Goal: Task Accomplishment & Management: Complete application form

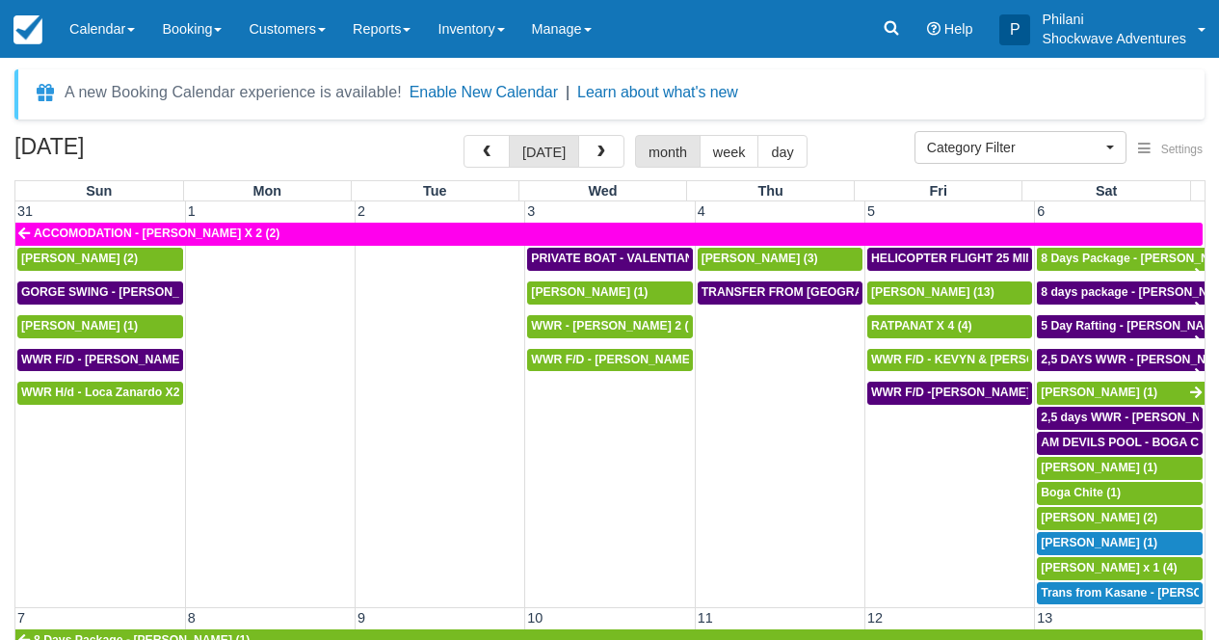
select select
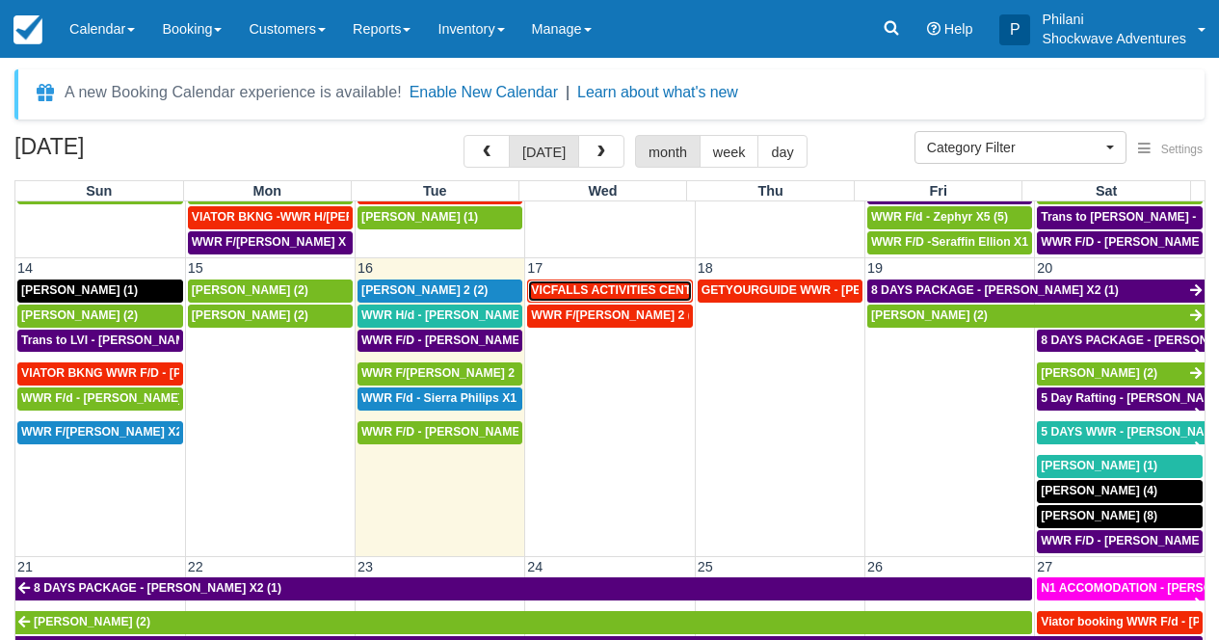
click at [630, 290] on span "VICFALLS ACTIVITIES CENTER - HELICOPTER -Anne Webber X 4 (4)" at bounding box center [735, 289] width 408 height 13
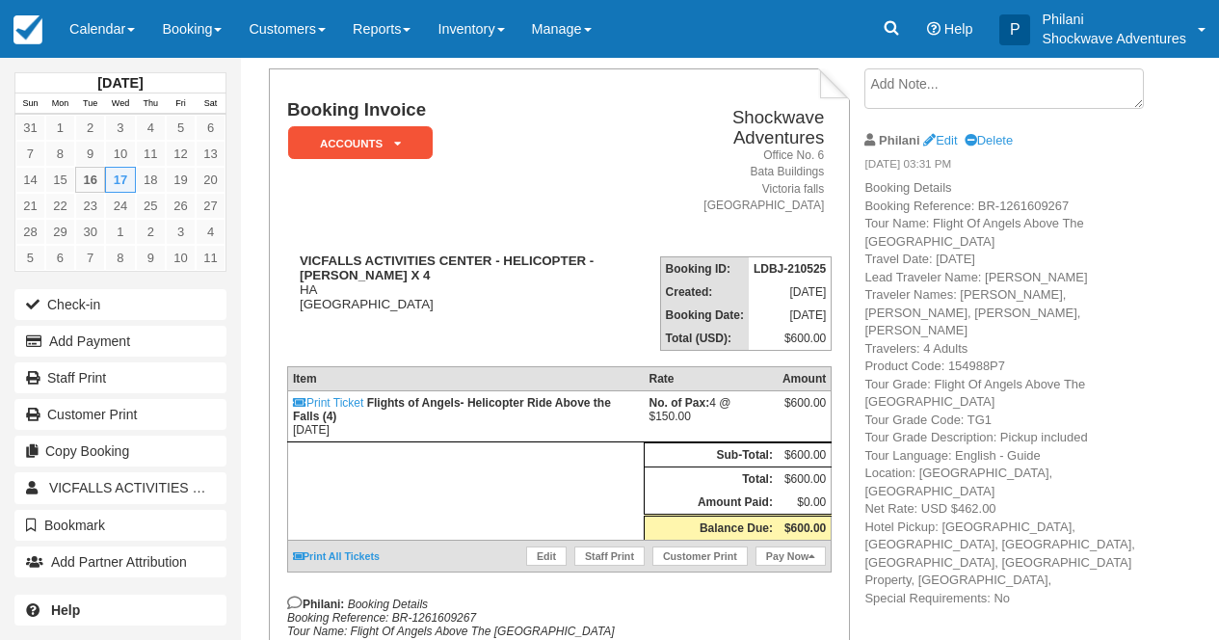
scroll to position [108, 0]
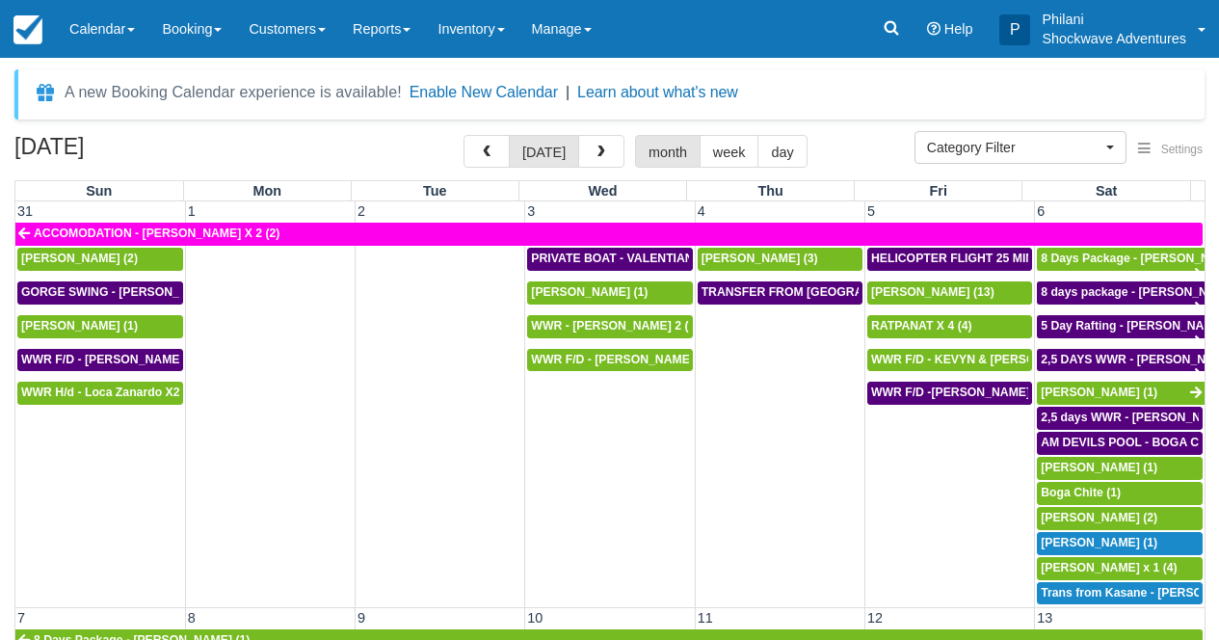
select select
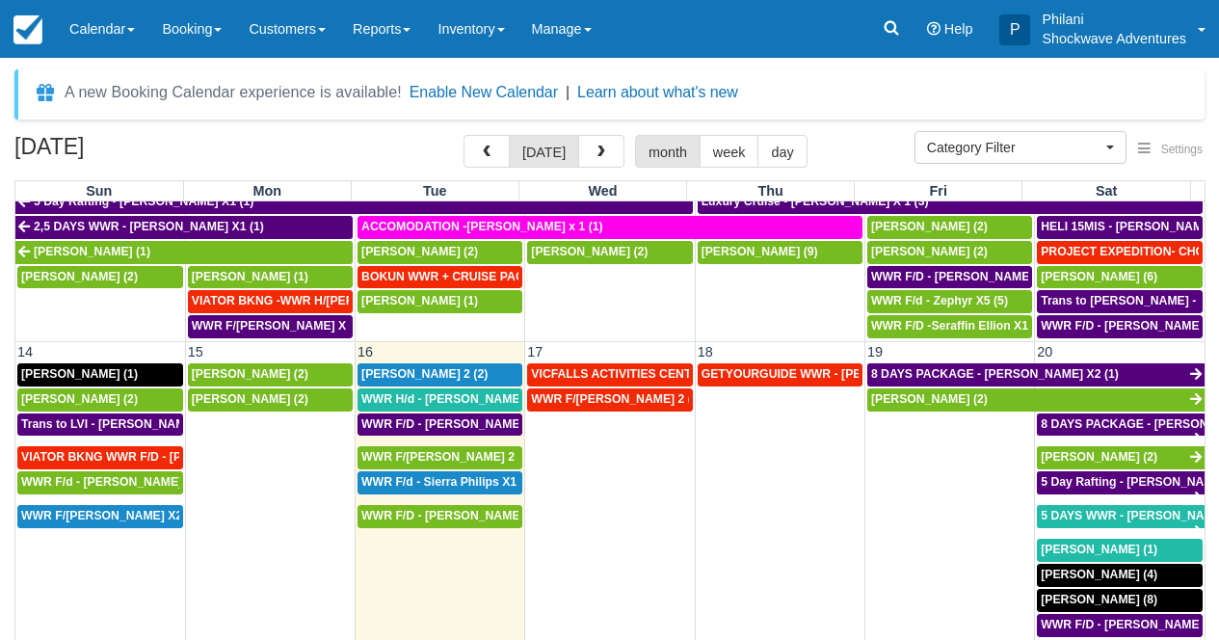
scroll to position [480, 0]
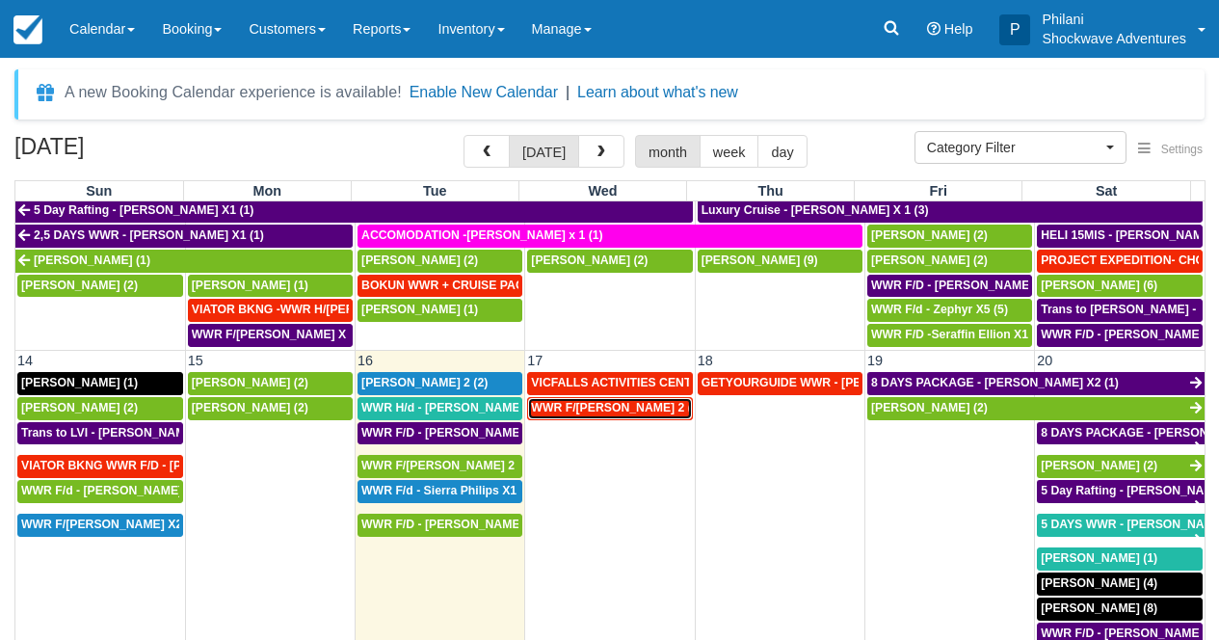
click at [648, 414] on span "WWR F/d - Vacca, Ashley X 2 (2)" at bounding box center [616, 407] width 171 height 13
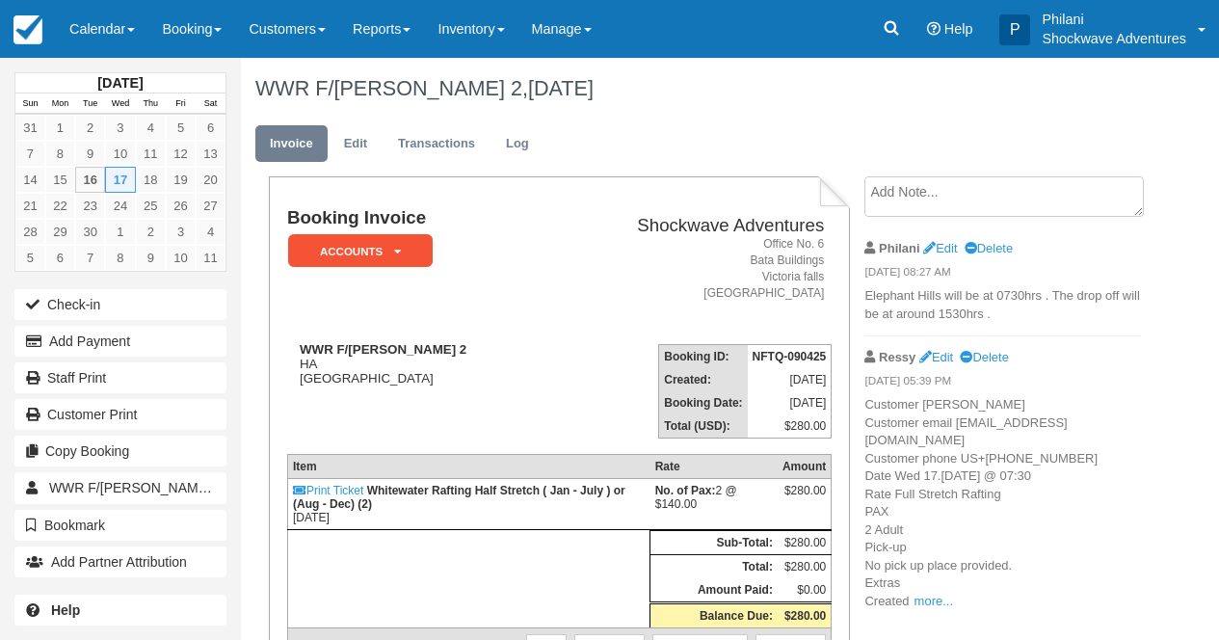
scroll to position [31, 0]
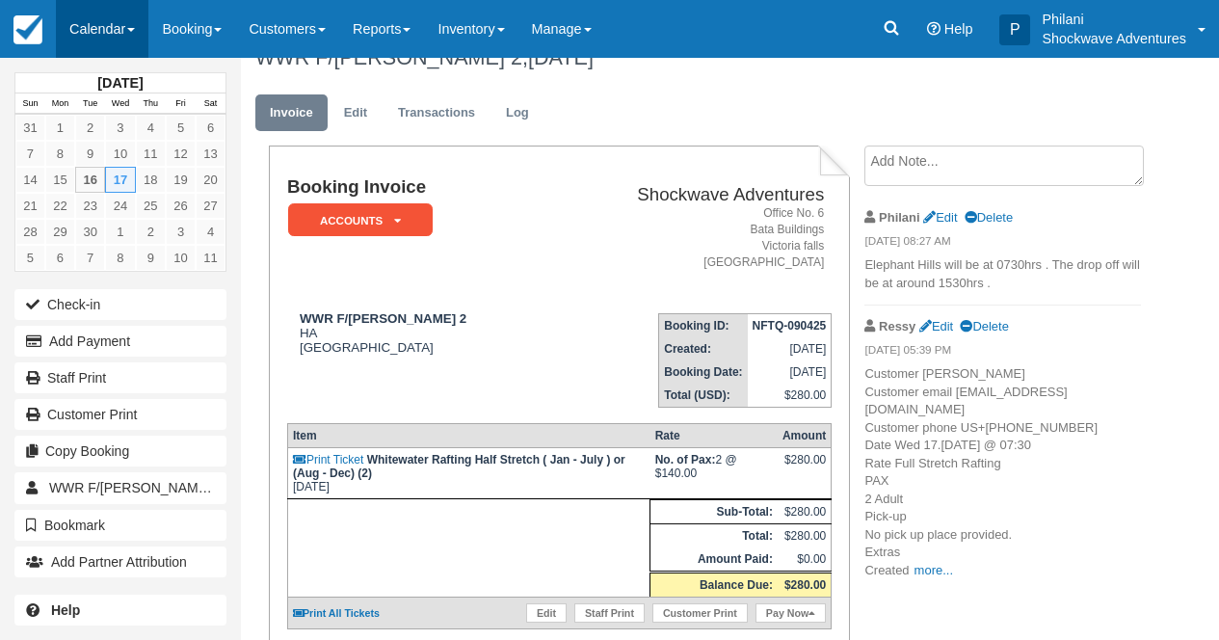
click at [129, 36] on link "Calendar" at bounding box center [102, 29] width 93 height 58
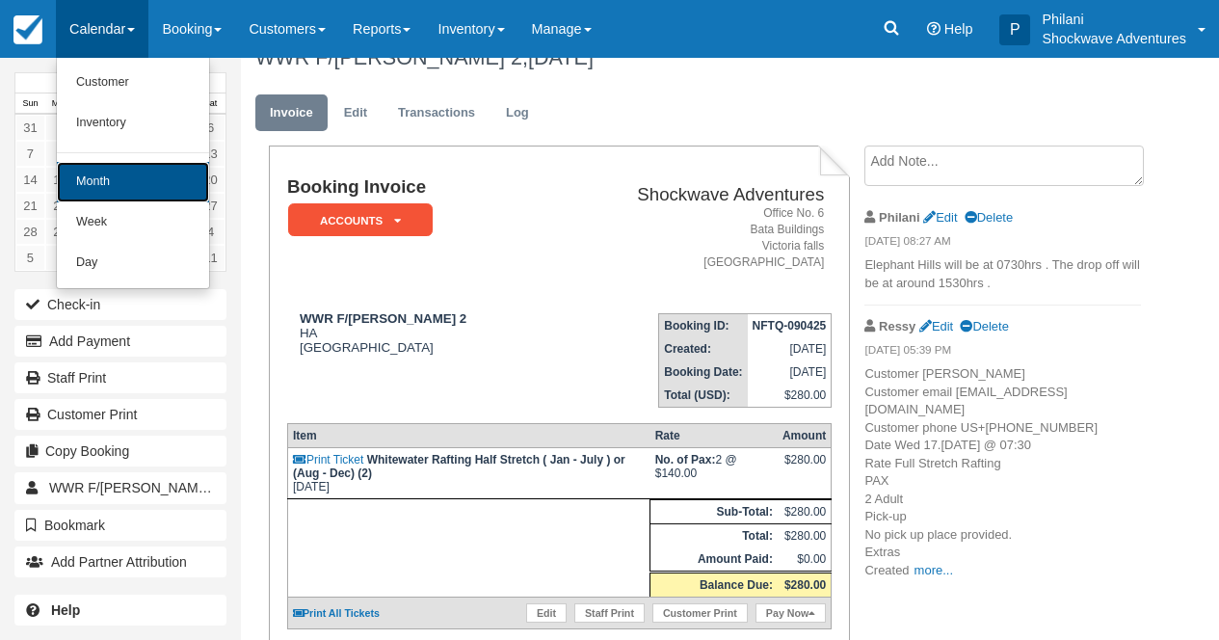
click at [137, 176] on link "Month" at bounding box center [133, 182] width 152 height 40
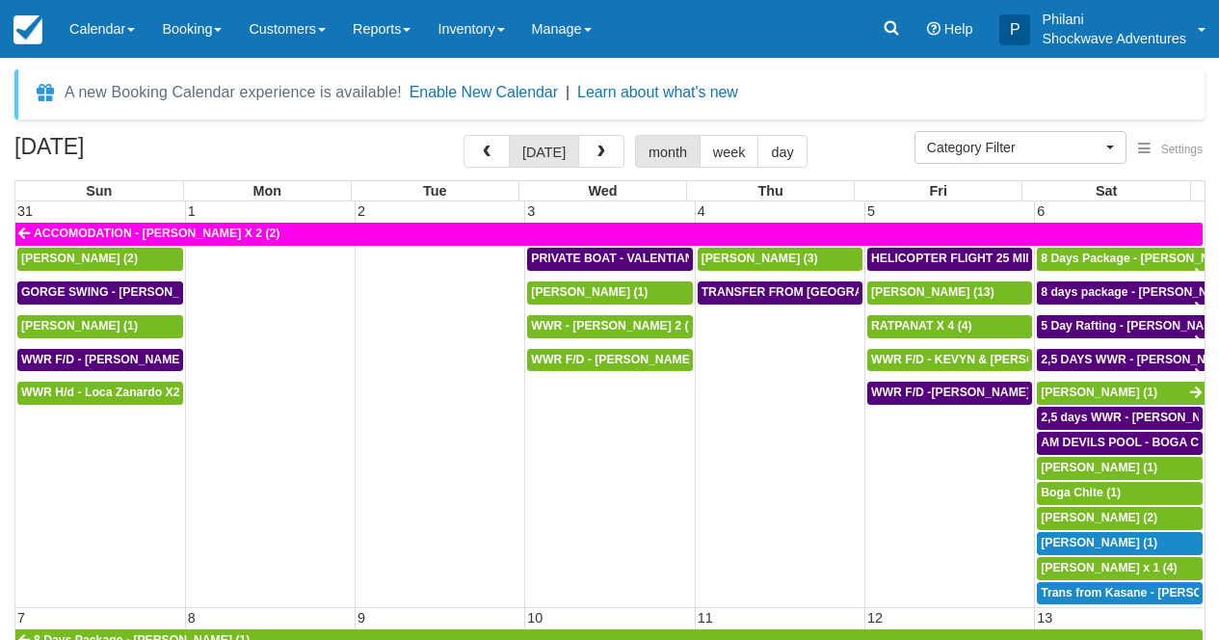
select select
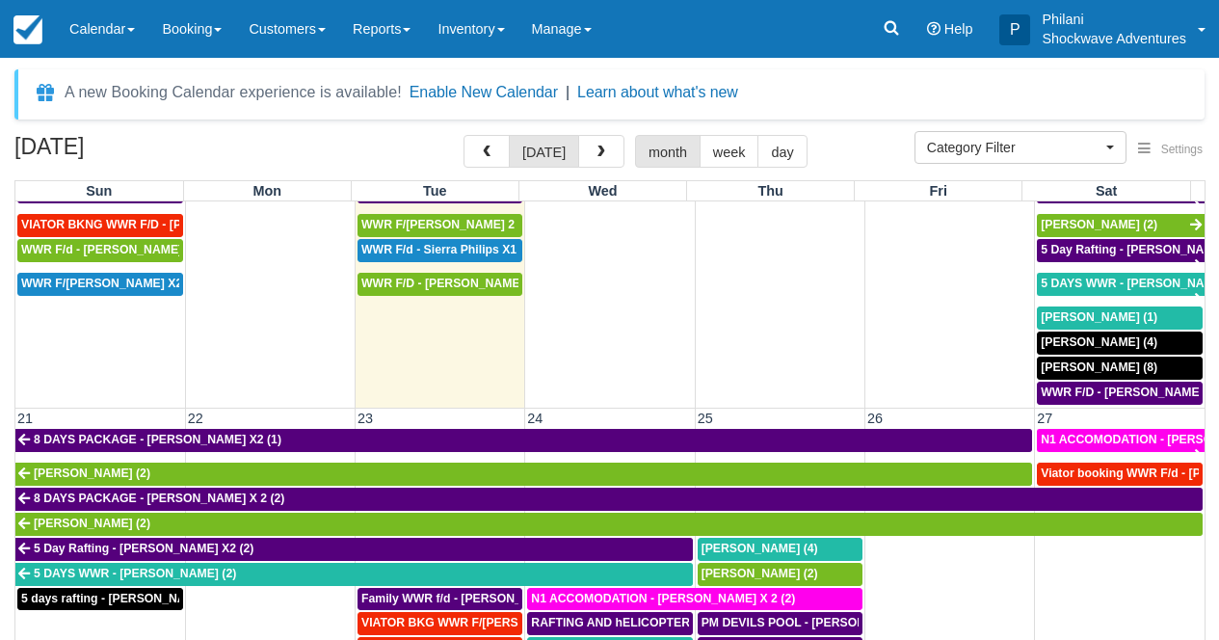
scroll to position [792, 0]
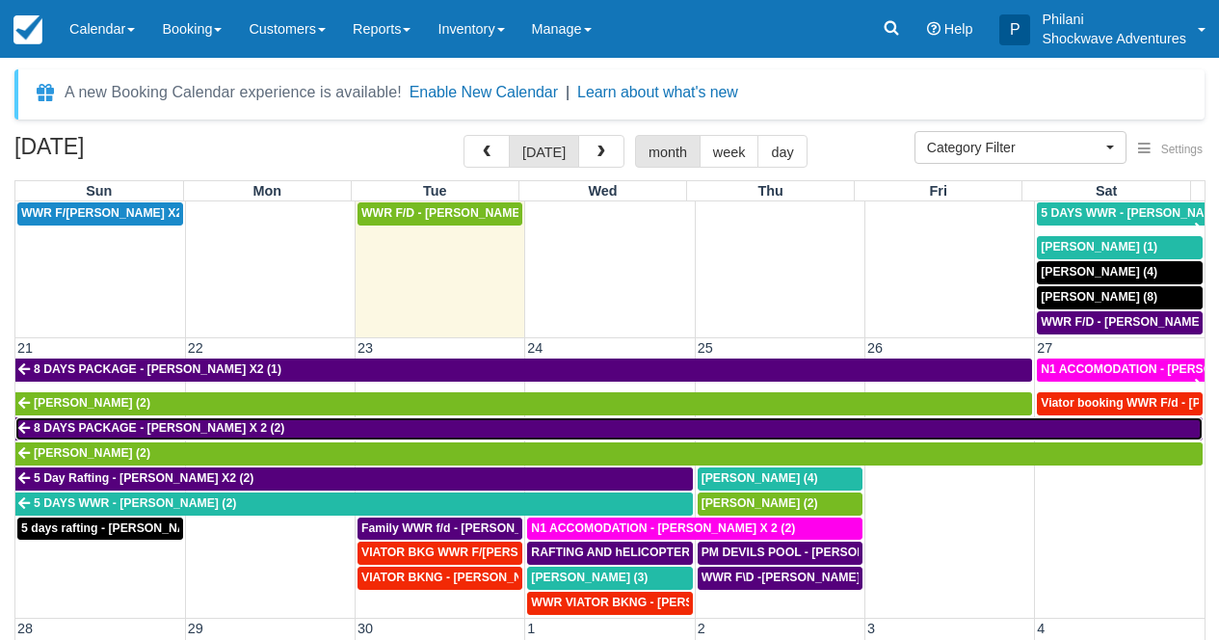
click at [311, 430] on link "8 DAYS PACKAGE - [PERSON_NAME] X 2 (2)" at bounding box center [608, 428] width 1187 height 23
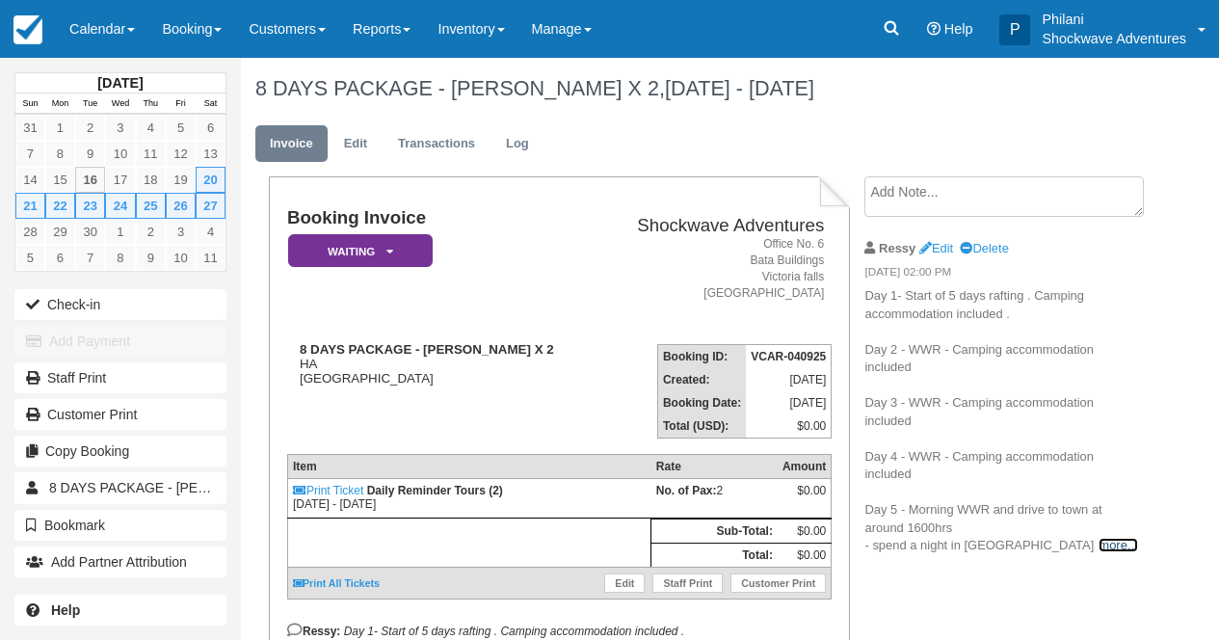
click at [1099, 543] on link "more..." at bounding box center [1118, 545] width 39 height 14
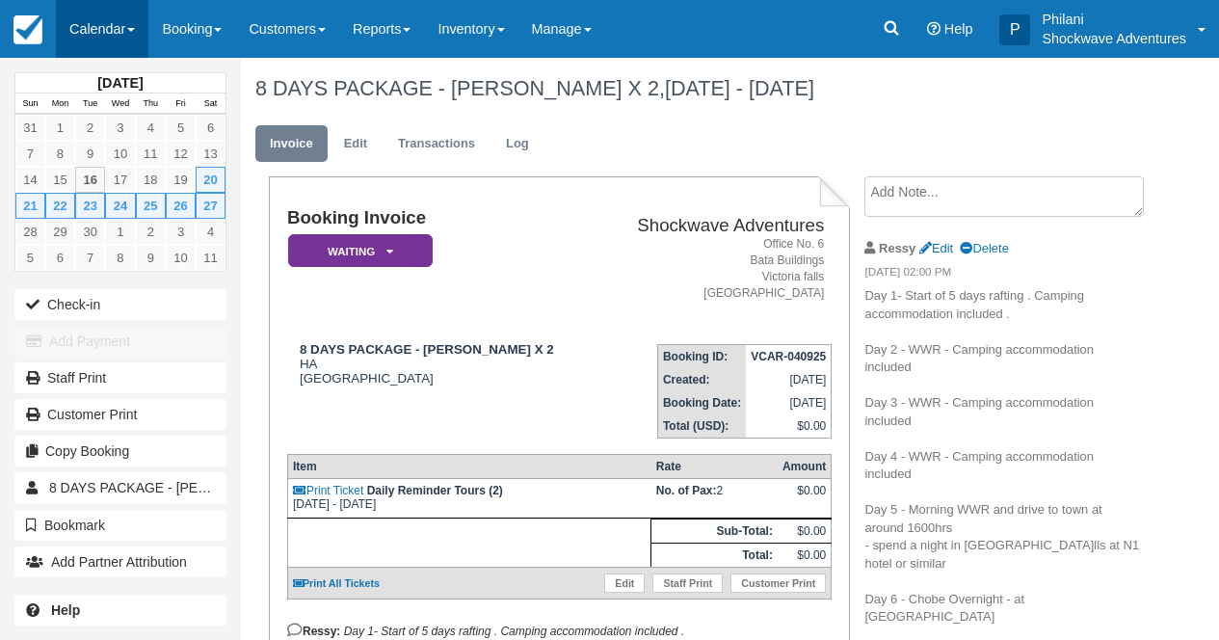
click at [112, 31] on link "Calendar" at bounding box center [102, 29] width 93 height 58
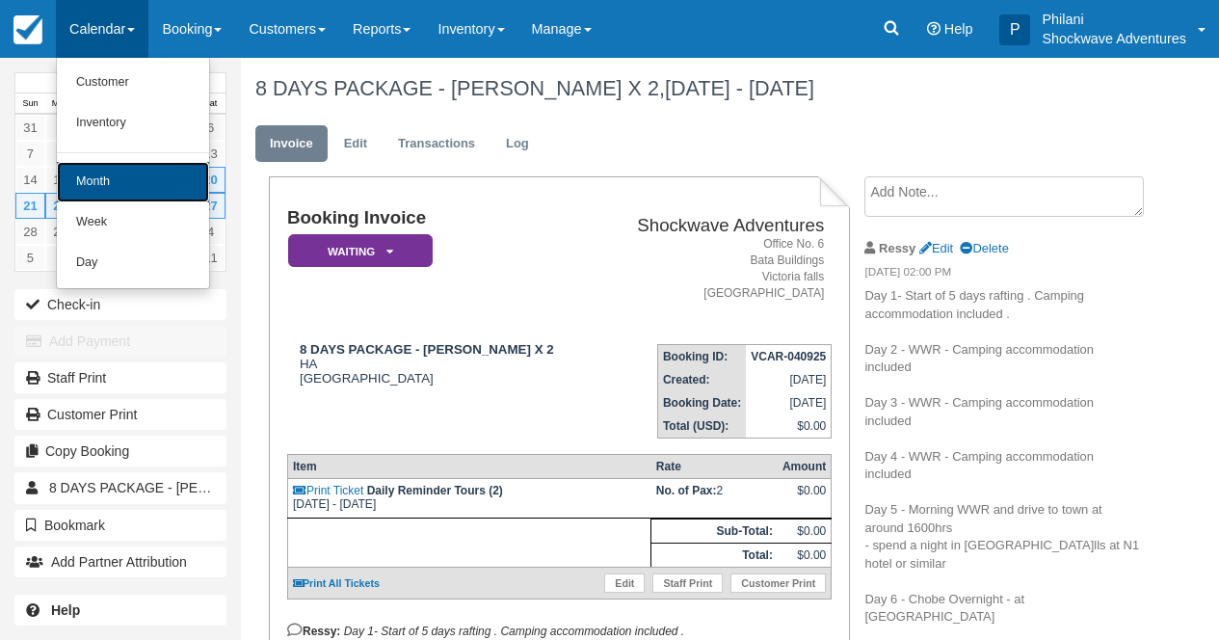
click at [111, 173] on link "Month" at bounding box center [133, 182] width 152 height 40
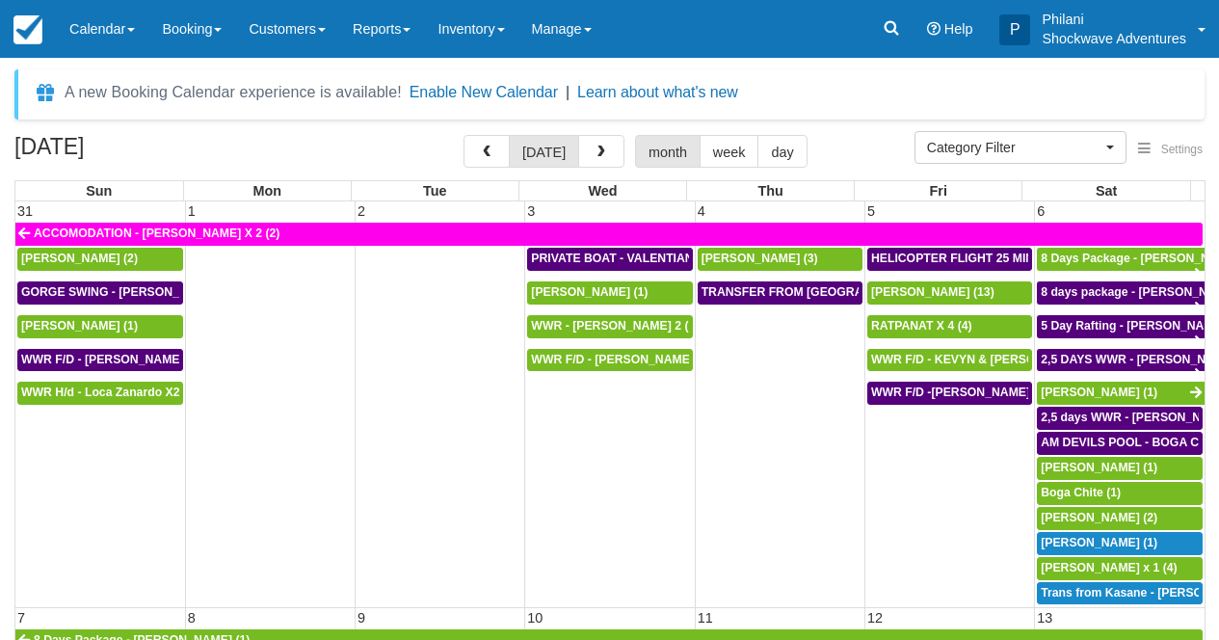
select select
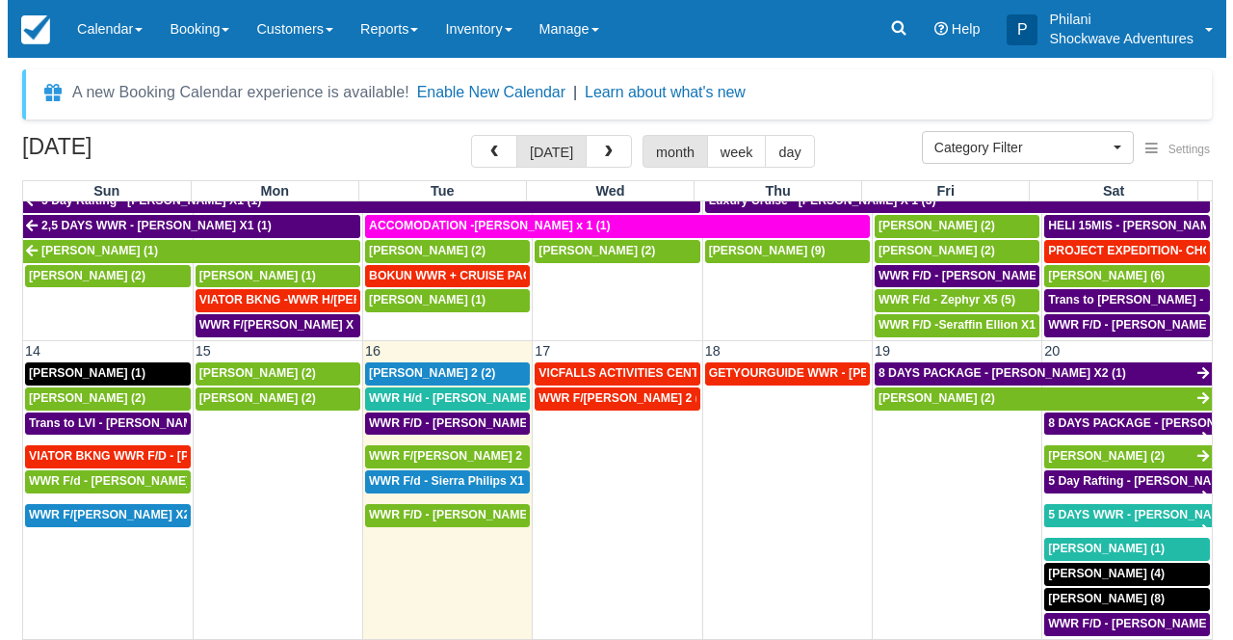
scroll to position [486, 0]
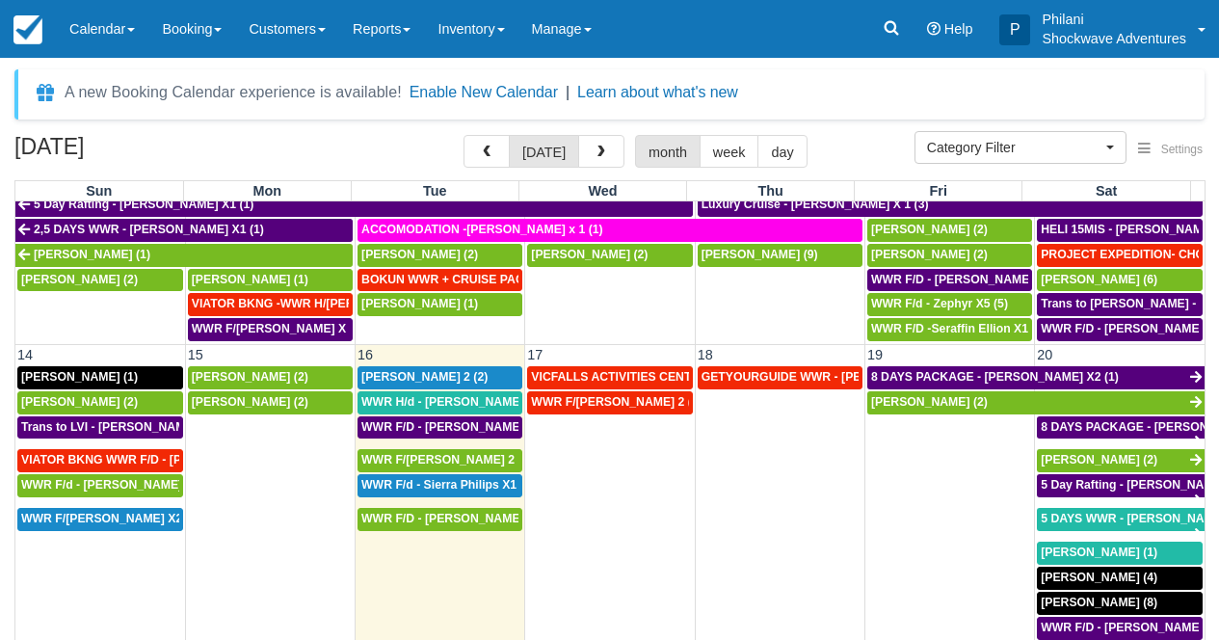
click at [570, 484] on td "WWR F/[PERSON_NAME] 2 (2)" at bounding box center [610, 515] width 170 height 251
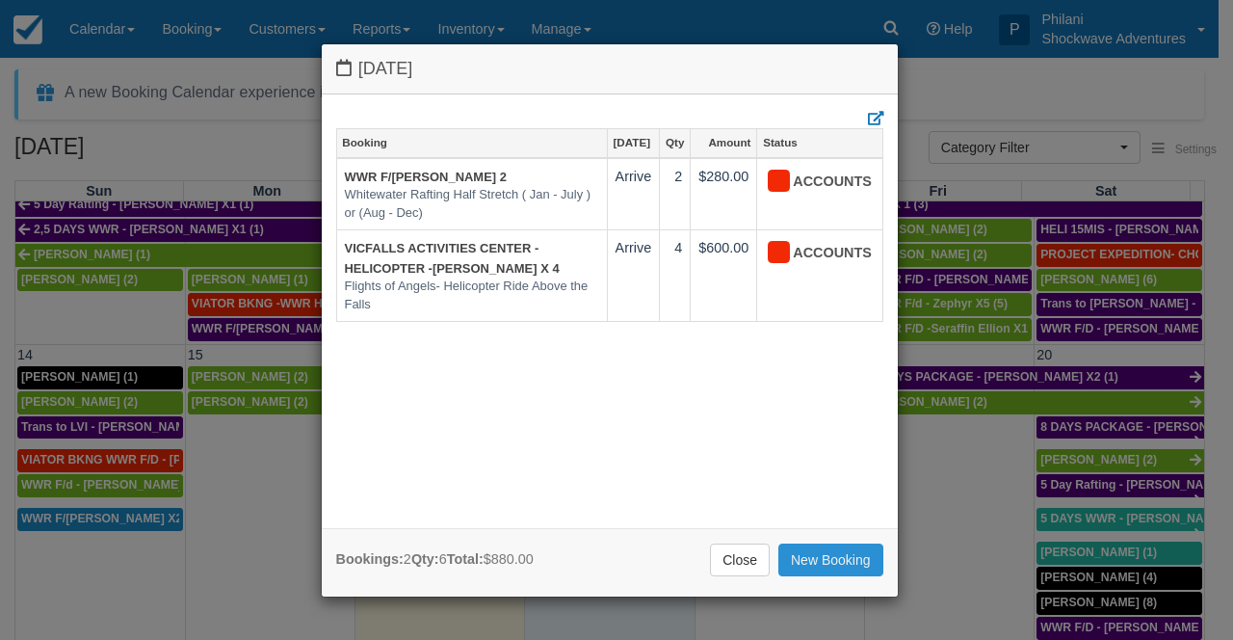
click at [841, 562] on link "New Booking" at bounding box center [831, 559] width 105 height 33
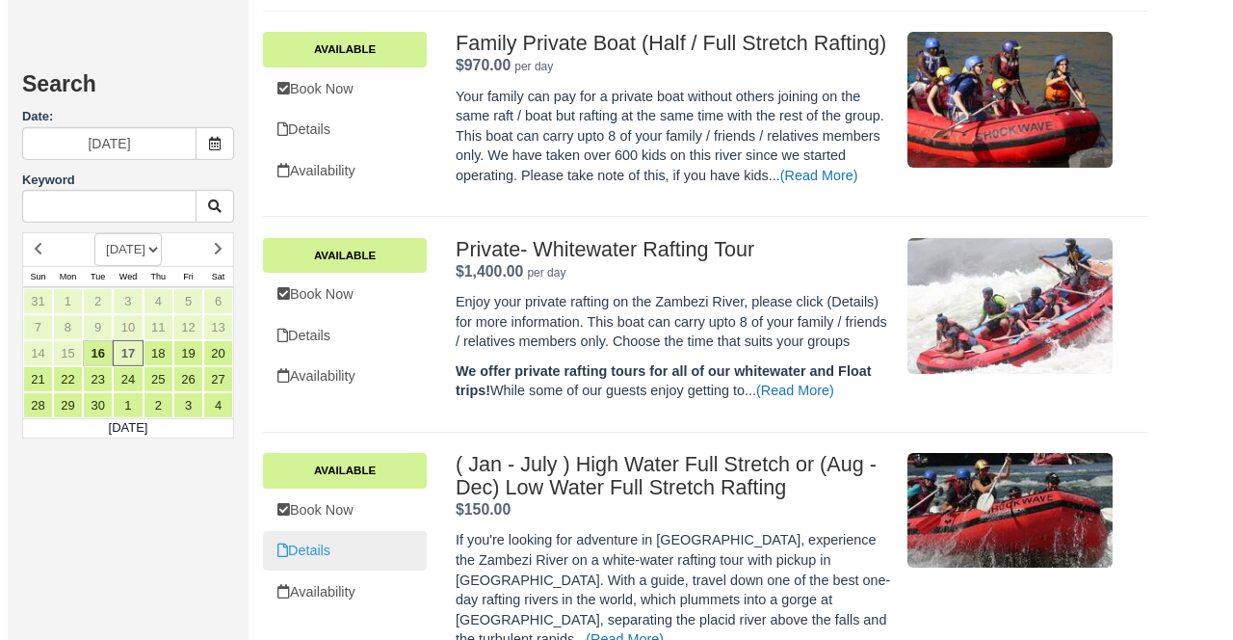
scroll to position [997, 0]
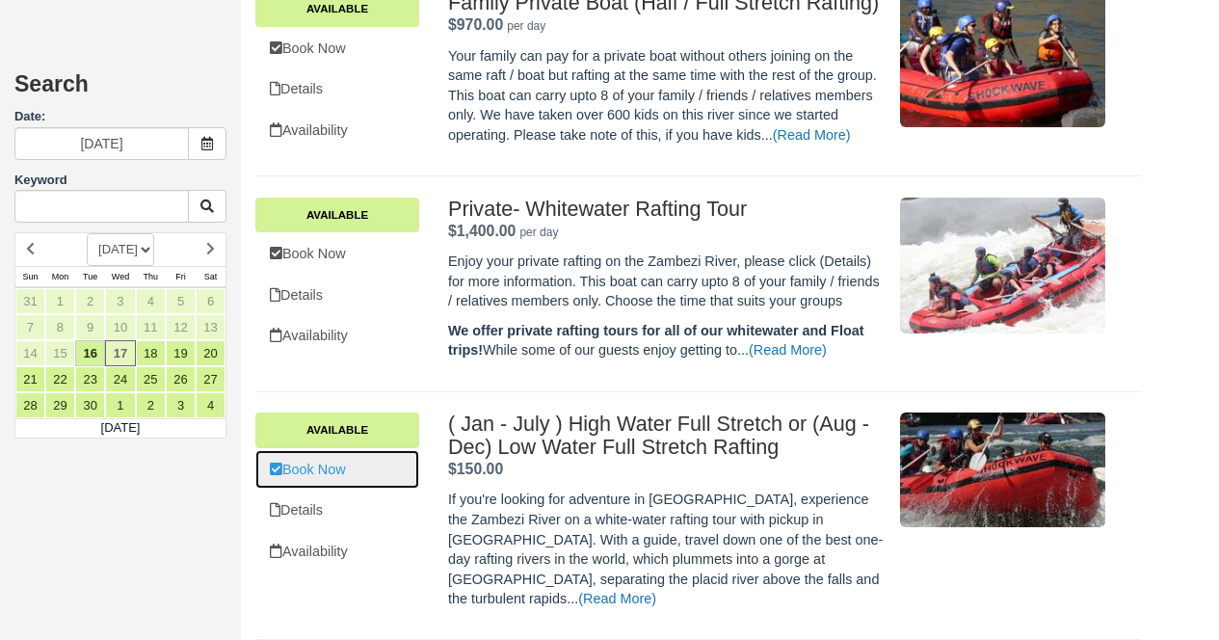
click at [380, 490] on link "Book Now" at bounding box center [337, 470] width 164 height 40
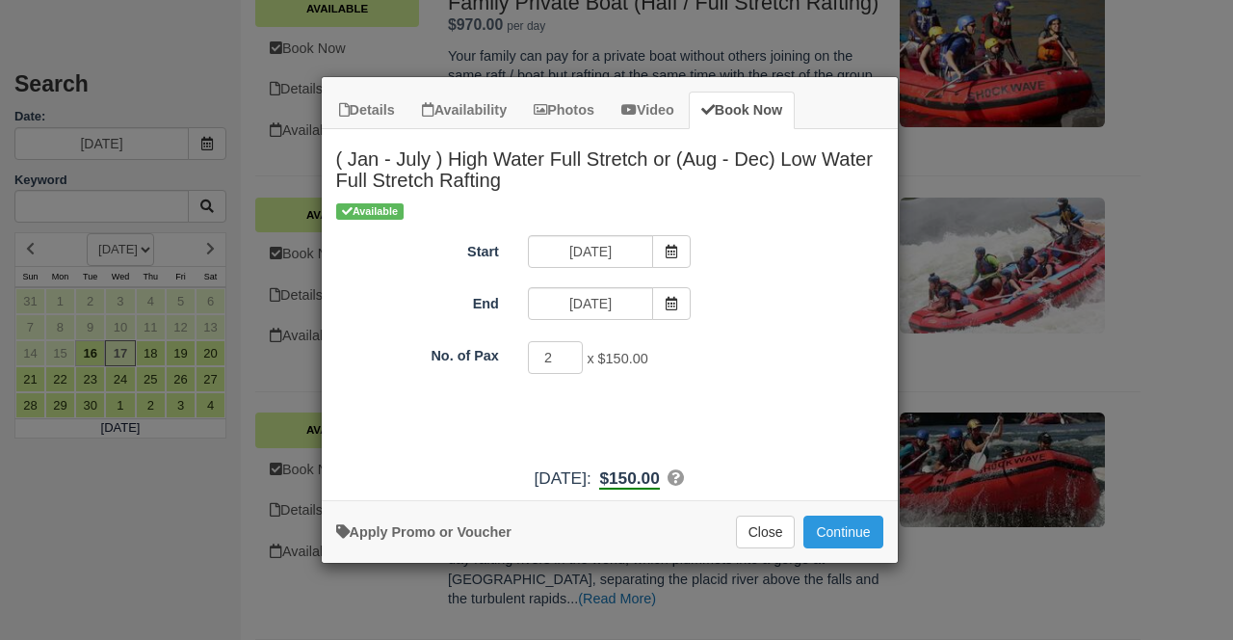
type input "2"
click at [566, 356] on input "2" at bounding box center [556, 357] width 56 height 33
click at [834, 532] on button "Continue" at bounding box center [843, 532] width 79 height 33
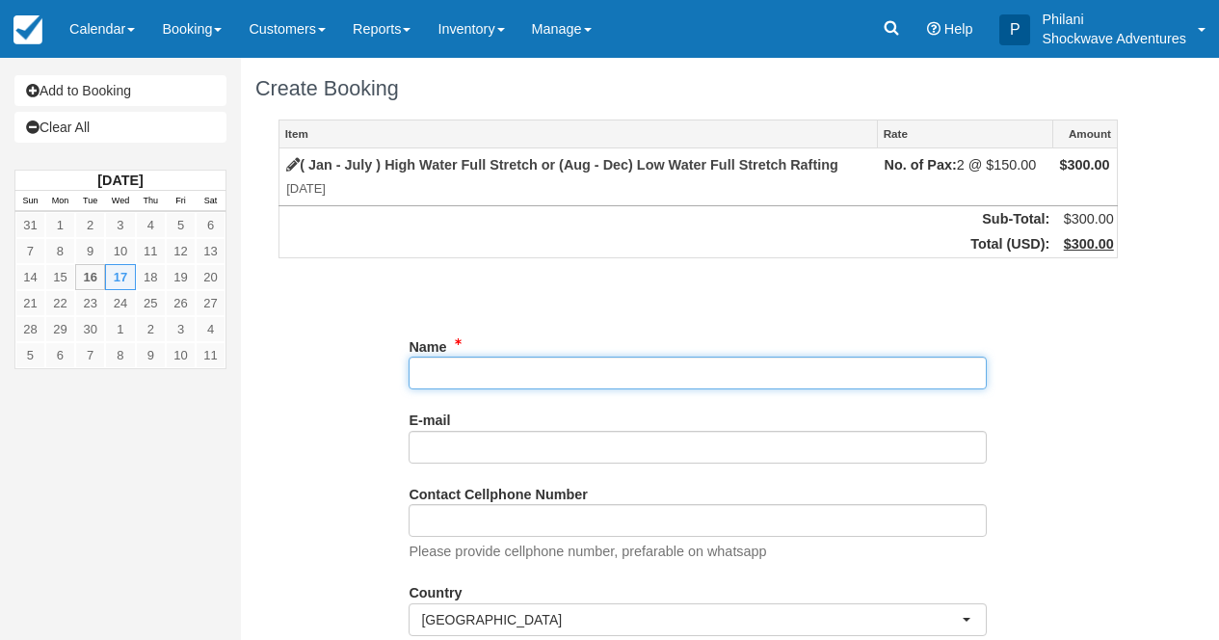
click at [522, 377] on input "Name" at bounding box center [698, 373] width 578 height 33
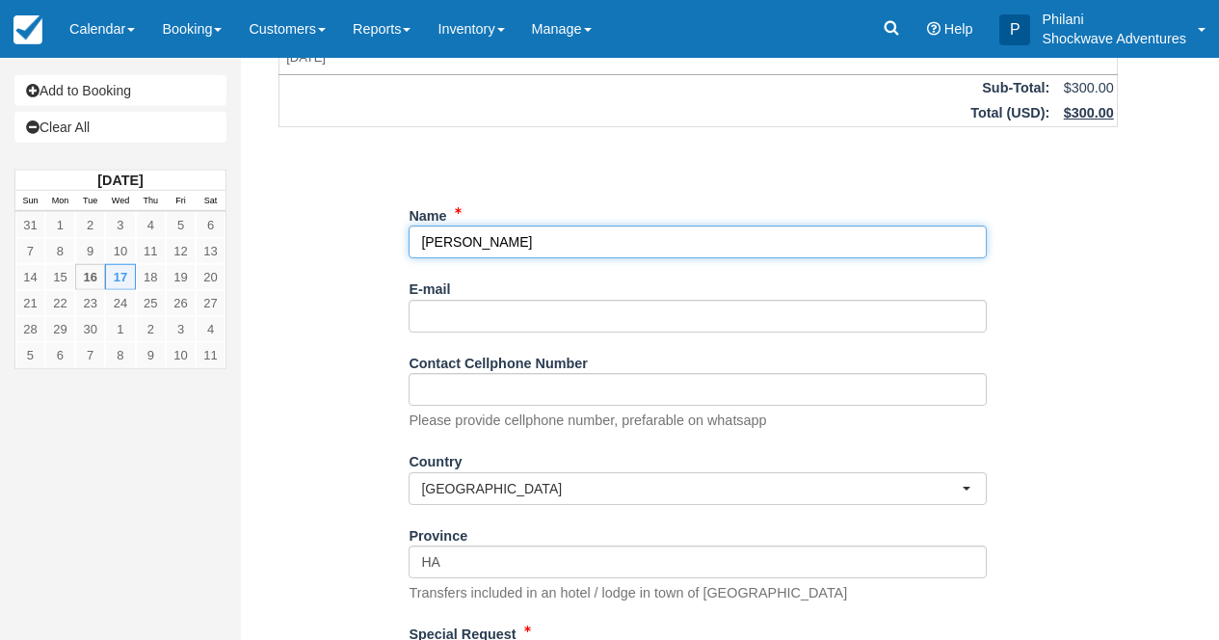
scroll to position [247, 0]
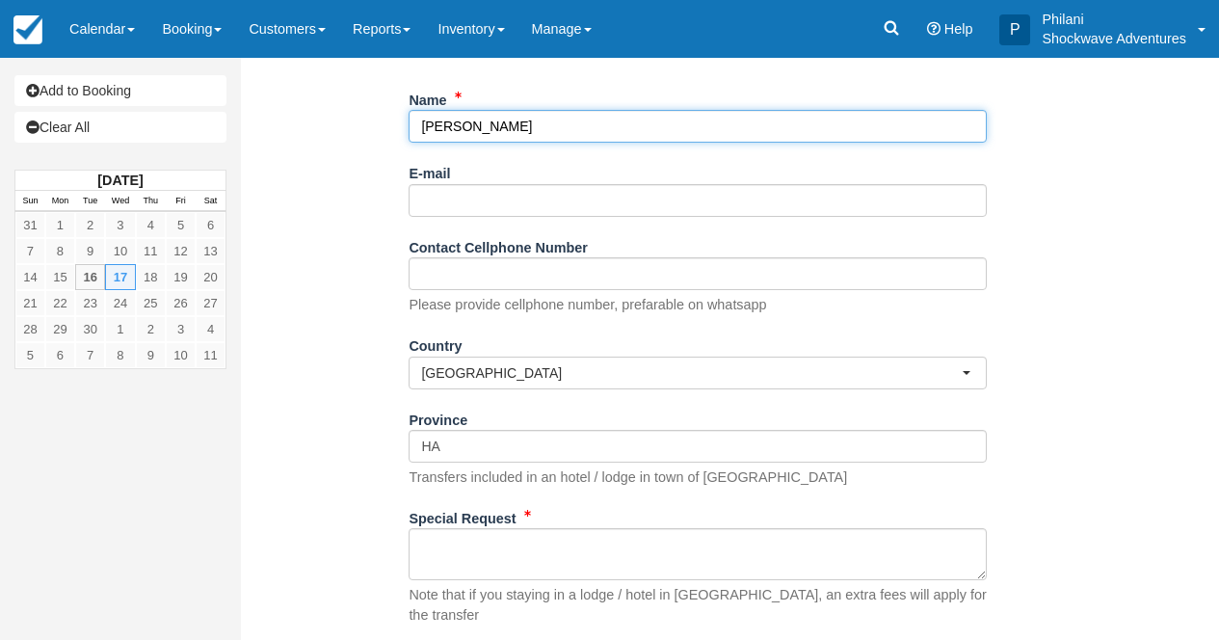
type input "BEN BOYD"
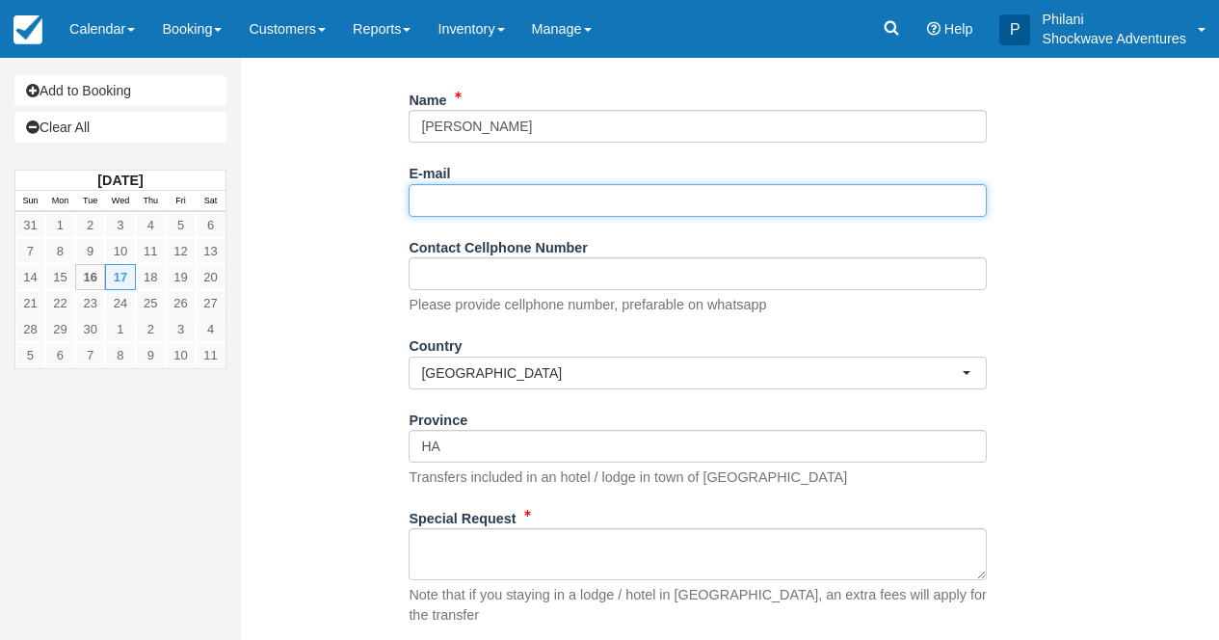
click at [456, 201] on input "E-mail" at bounding box center [698, 200] width 578 height 33
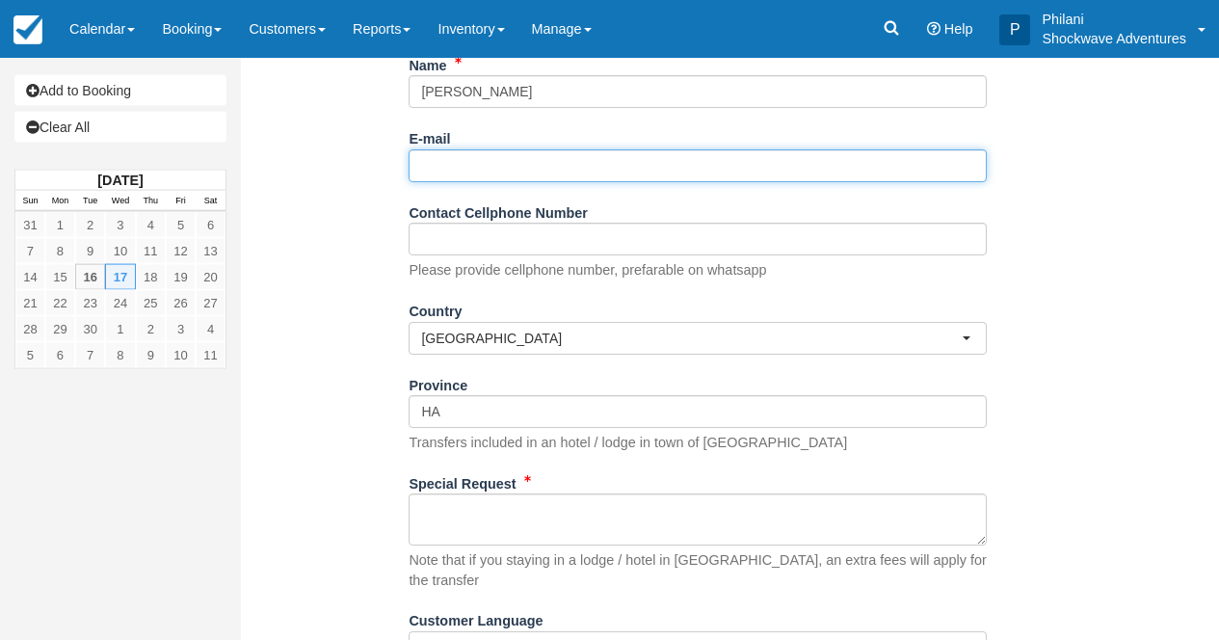
scroll to position [324, 0]
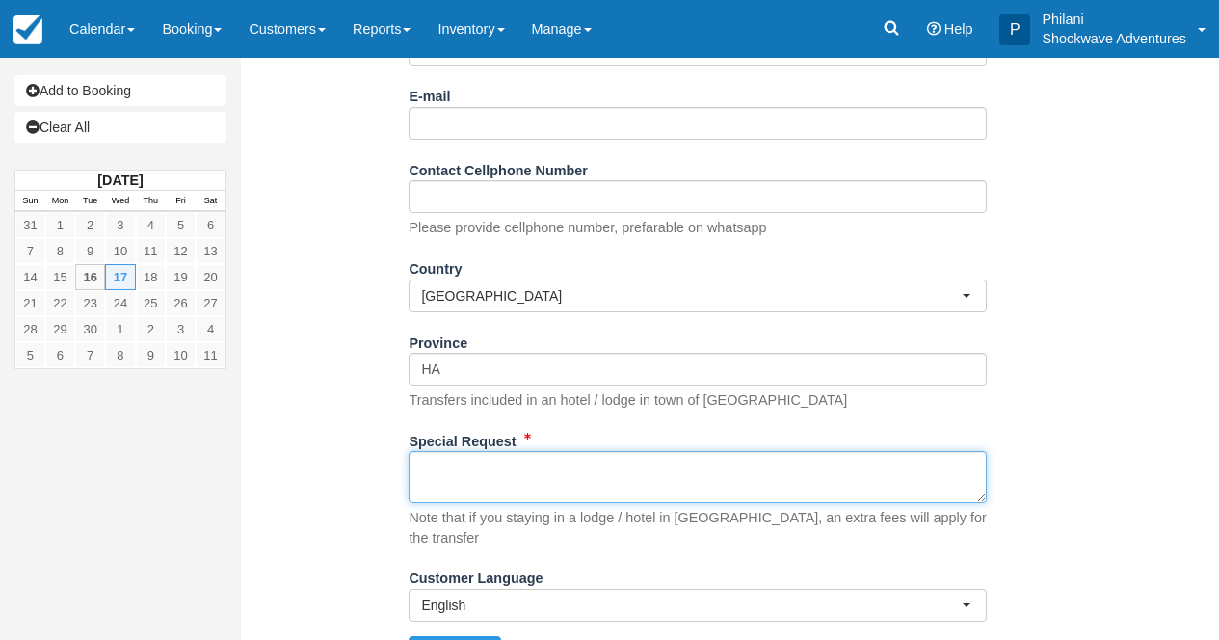
click at [496, 486] on textarea "Special Request" at bounding box center [698, 477] width 578 height 52
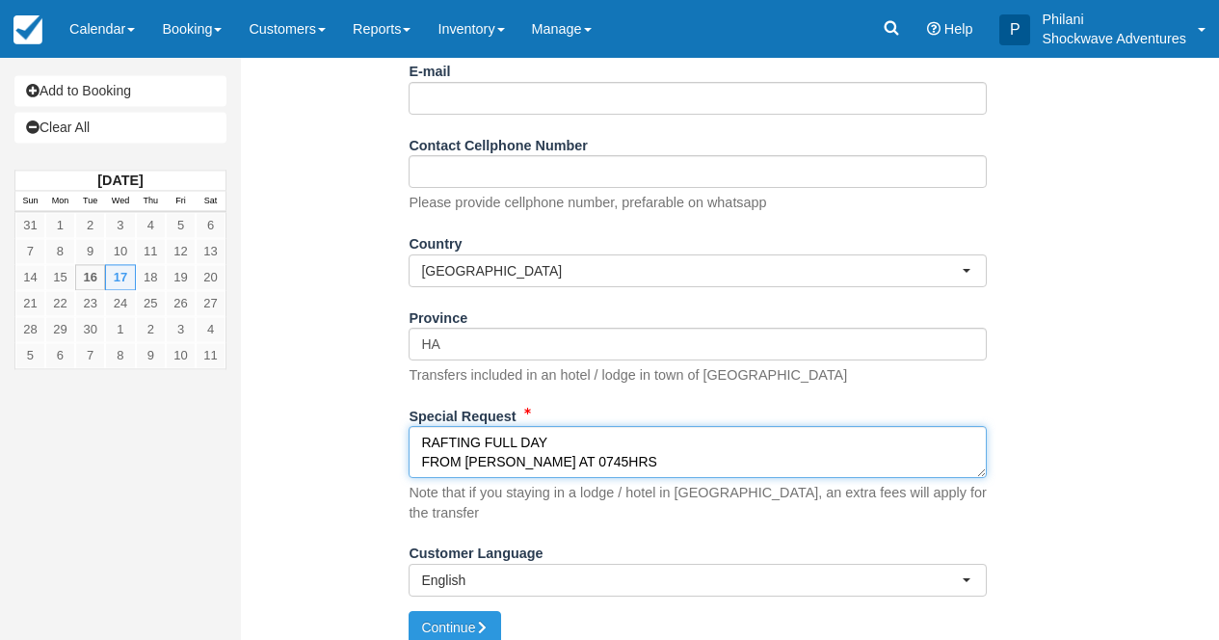
scroll to position [357, 0]
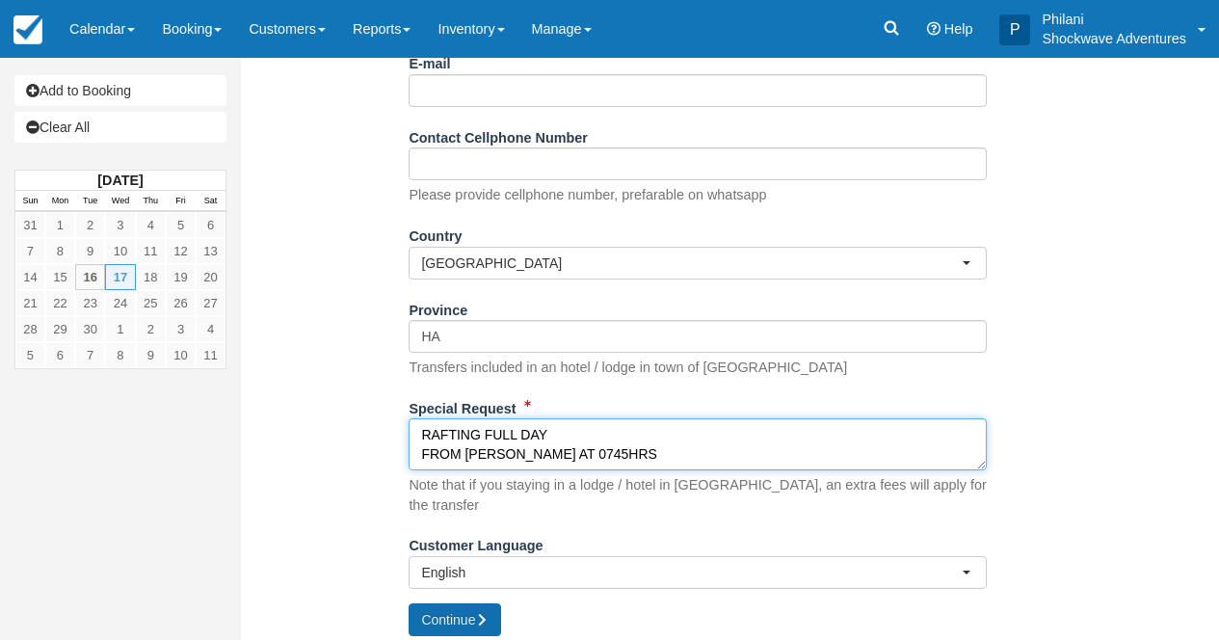
type textarea "RAFTING FULL DAY FROM LIAM LODGE AT 0745HRS"
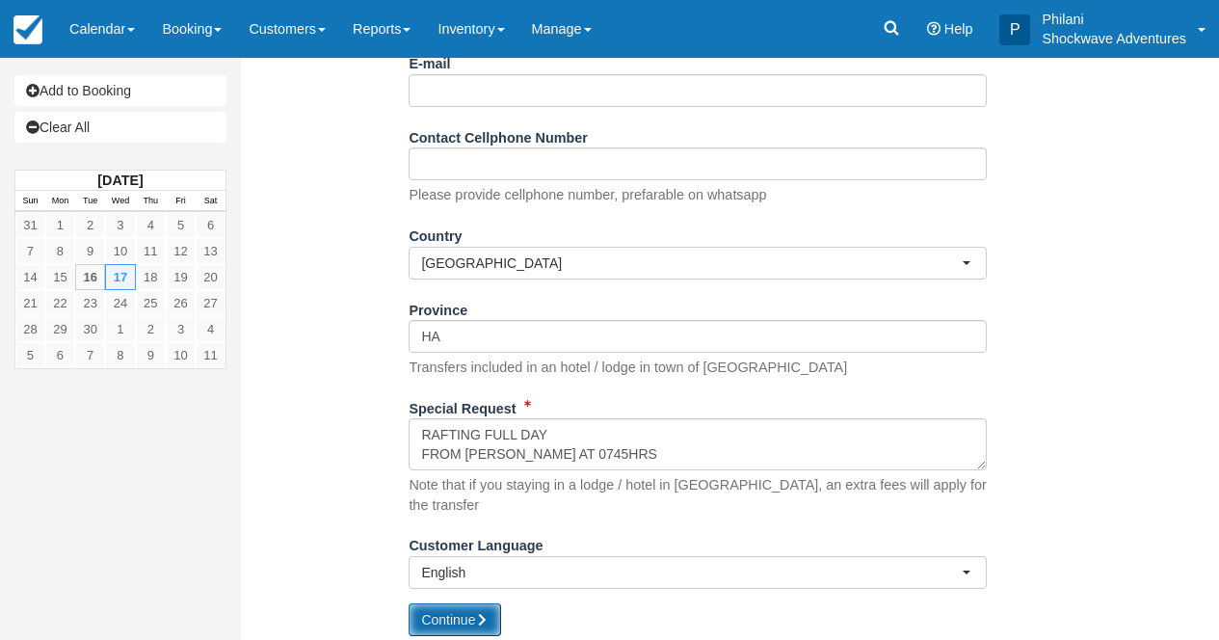
click at [442, 617] on button "Continue" at bounding box center [455, 619] width 93 height 33
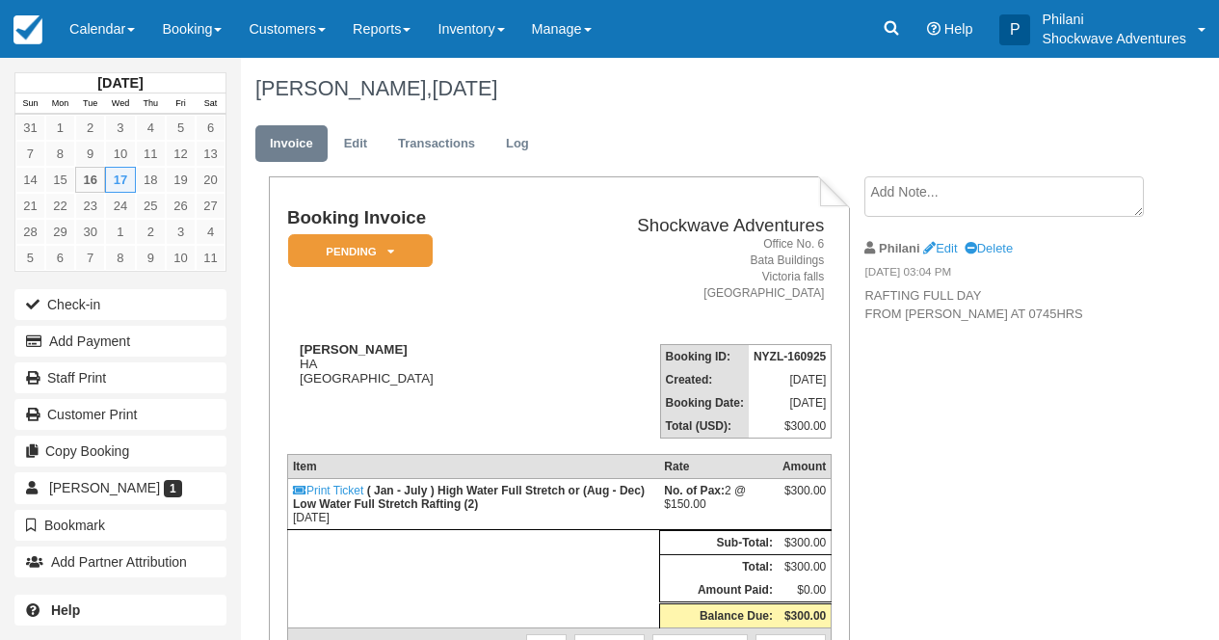
scroll to position [31, 0]
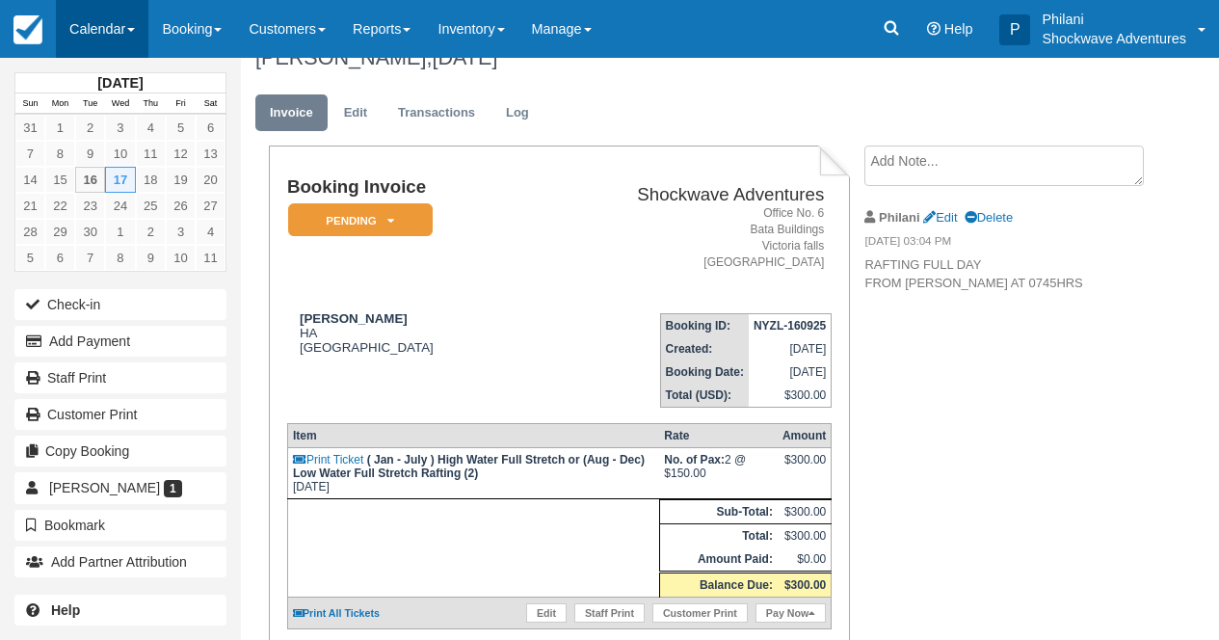
click at [99, 18] on link "Calendar" at bounding box center [102, 29] width 93 height 58
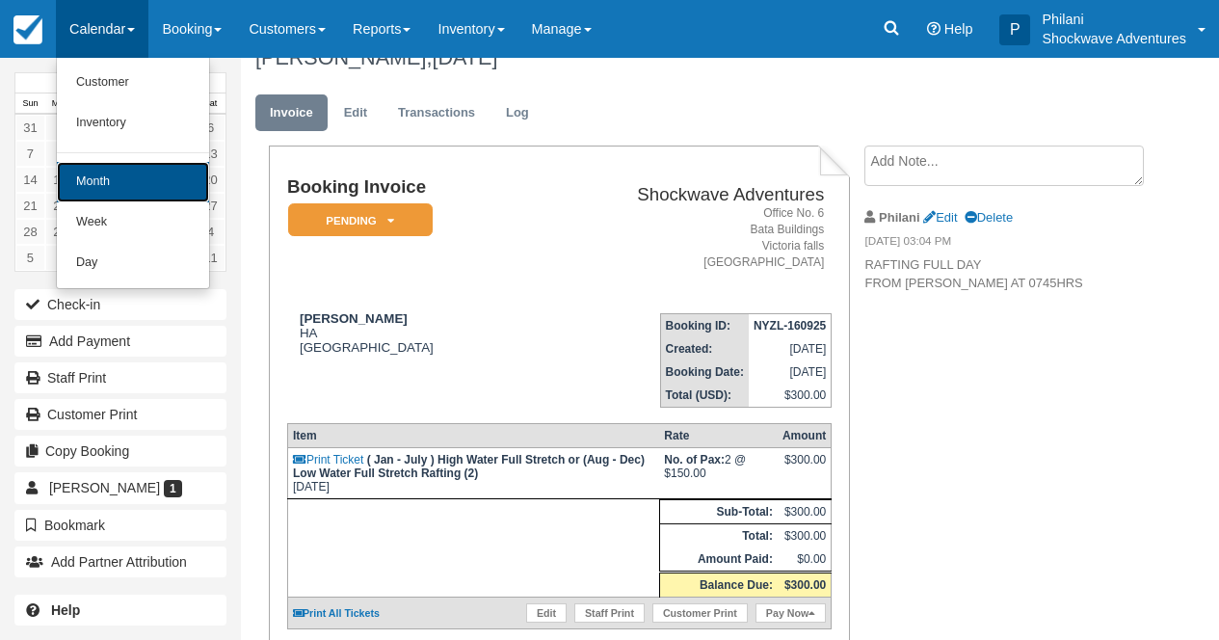
click at [120, 196] on link "Month" at bounding box center [133, 182] width 152 height 40
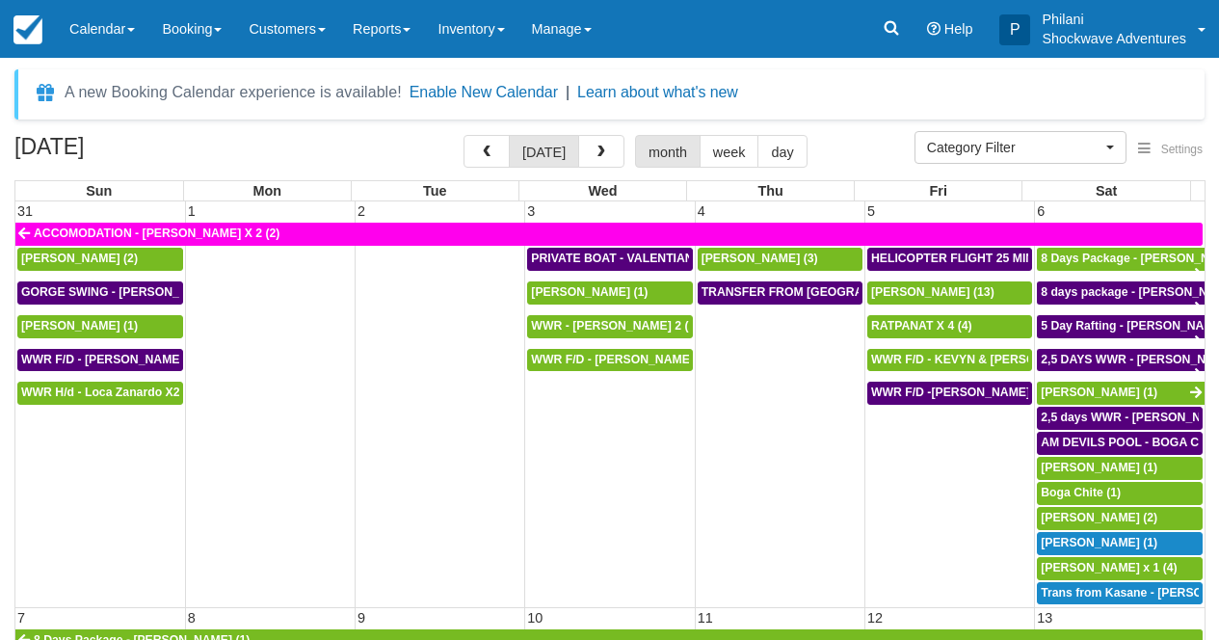
select select
